Goal: Task Accomplishment & Management: Use online tool/utility

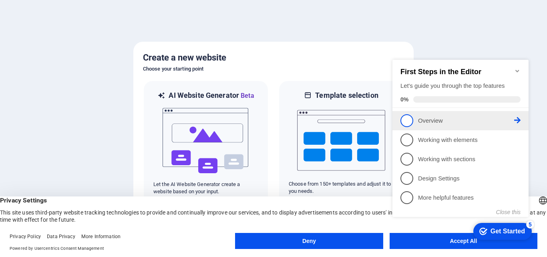
click at [452, 122] on p "Overview - incomplete" at bounding box center [466, 121] width 96 height 8
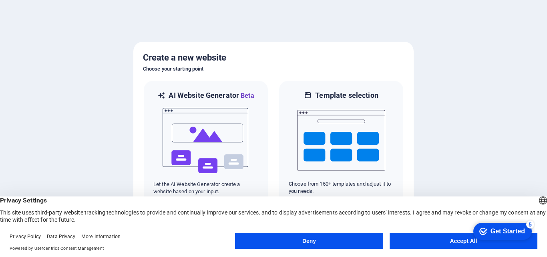
click at [424, 235] on button "Accept All" at bounding box center [464, 241] width 148 height 16
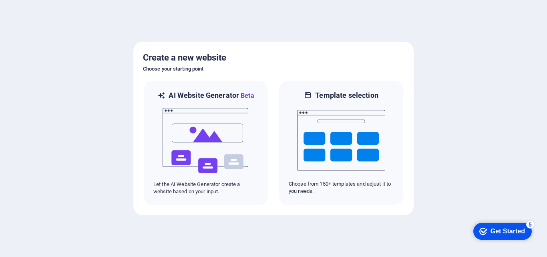
click at [506, 229] on div "Get Started" at bounding box center [508, 231] width 34 height 7
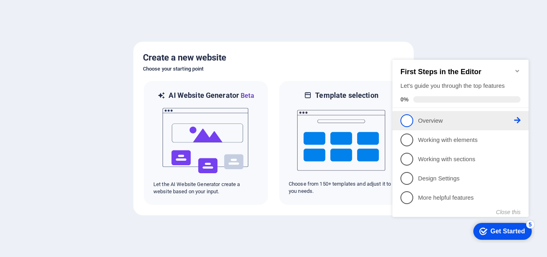
click at [407, 122] on span "1" at bounding box center [407, 120] width 13 height 13
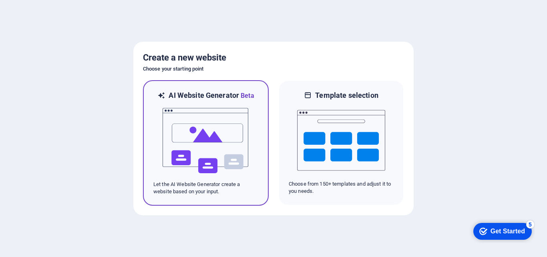
click at [243, 151] on img at bounding box center [206, 141] width 88 height 80
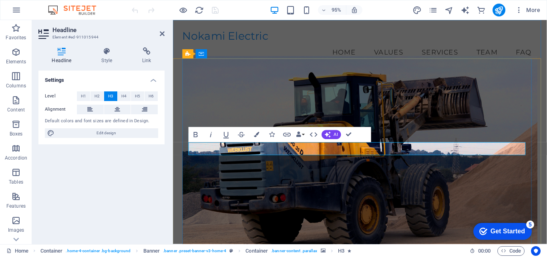
click at [201, 107] on figure at bounding box center [370, 165] width 374 height 215
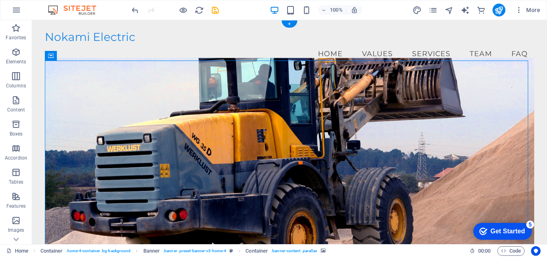
click at [308, 196] on figure at bounding box center [290, 160] width 490 height 204
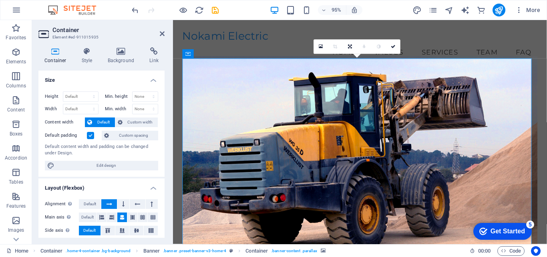
scroll to position [143, 0]
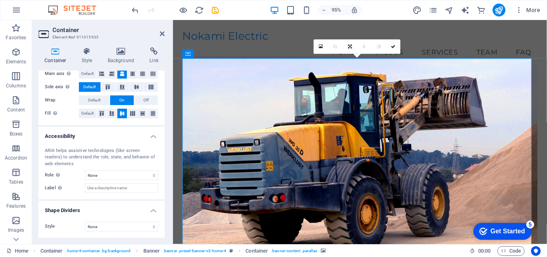
click at [503, 231] on div "Get Started" at bounding box center [508, 231] width 34 height 7
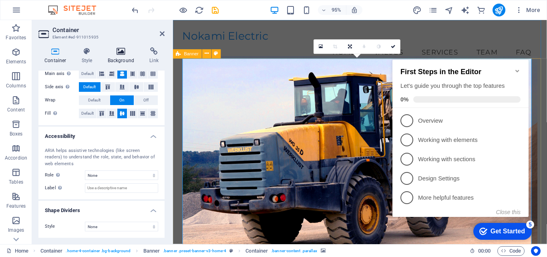
click at [123, 56] on h4 "Background" at bounding box center [123, 55] width 42 height 17
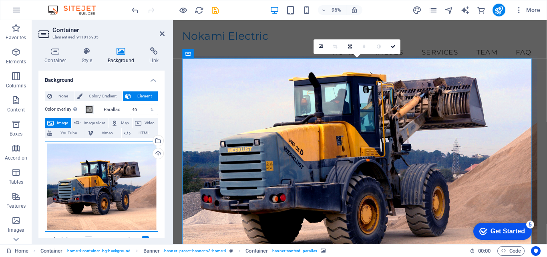
click at [116, 164] on div "Drag files here, click to choose files or select files from Files or our free s…" at bounding box center [101, 186] width 113 height 91
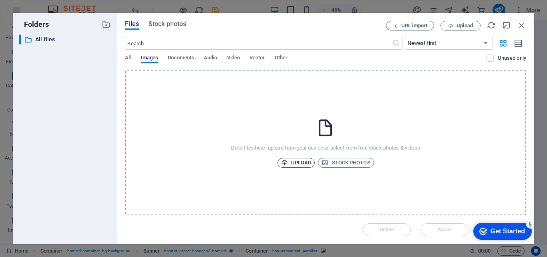
click at [301, 163] on span "Upload" at bounding box center [296, 163] width 30 height 10
click at [523, 22] on icon "button" at bounding box center [522, 25] width 9 height 9
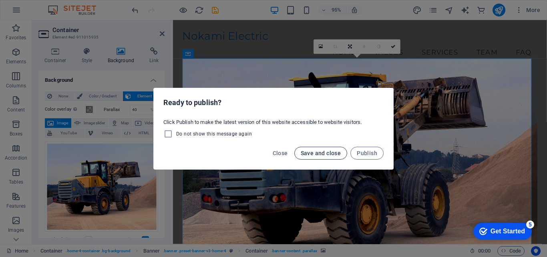
click at [331, 155] on span "Save and close" at bounding box center [321, 153] width 40 height 6
